Goal: Task Accomplishment & Management: Complete application form

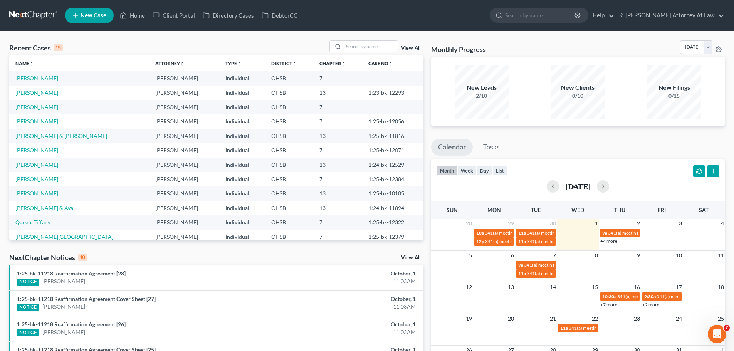
click at [41, 124] on link "[PERSON_NAME]" at bounding box center [36, 121] width 43 height 7
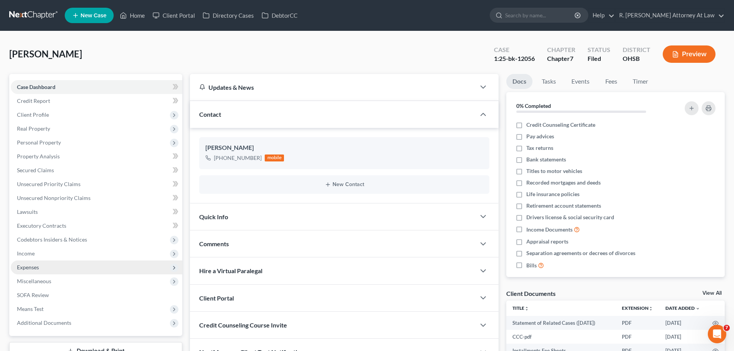
click at [30, 266] on span "Expenses" at bounding box center [28, 267] width 22 height 7
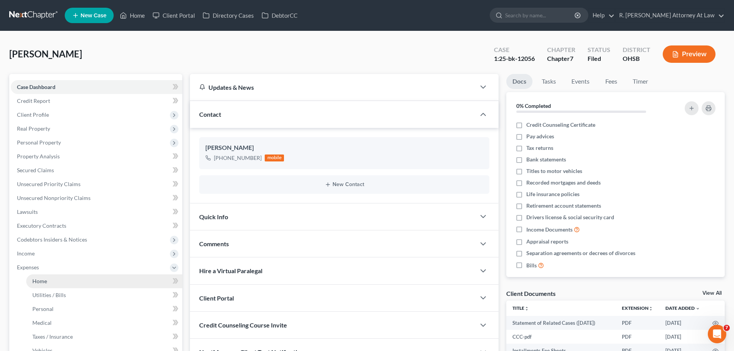
click at [49, 278] on link "Home" at bounding box center [104, 281] width 156 height 14
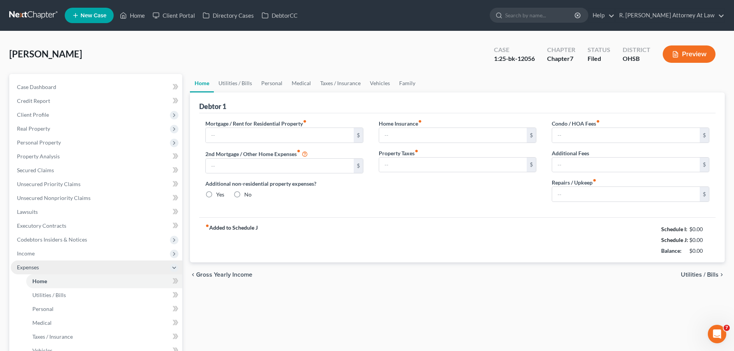
type input "1,457.00"
type input "517.32"
radio input "true"
type input "0.00"
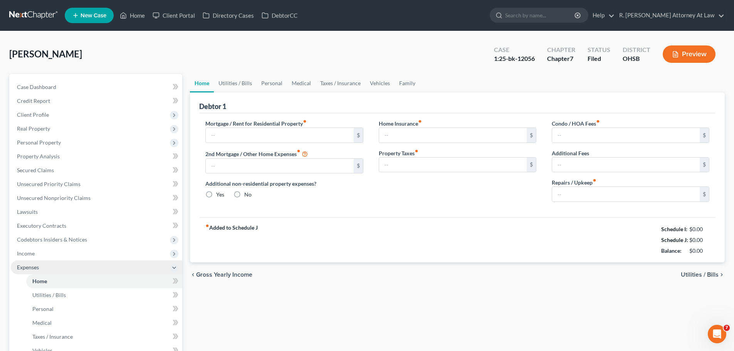
type input "0.00"
